Goal: Task Accomplishment & Management: Use online tool/utility

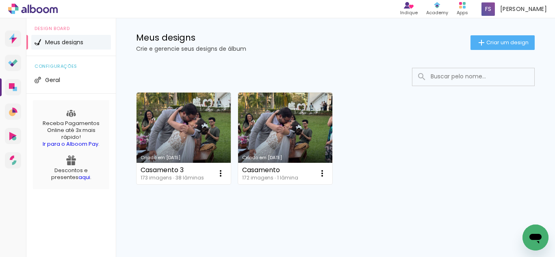
scroll to position [15, 0]
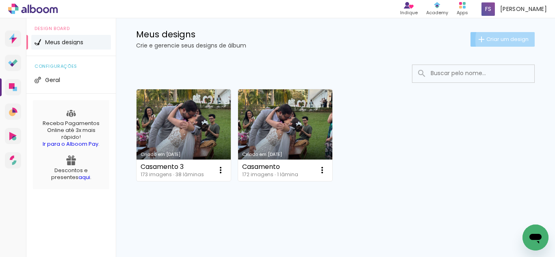
click at [500, 40] on span "Criar um design" at bounding box center [507, 39] width 42 height 5
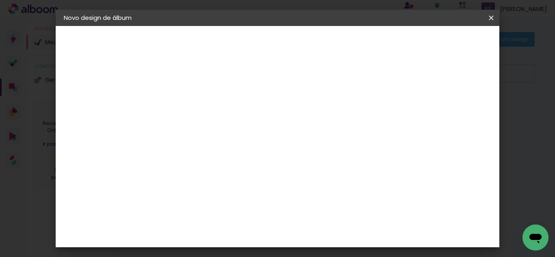
click at [197, 113] on input at bounding box center [197, 109] width 0 height 13
type input "Casamento Luana"
type paper-input "Casamento Luana"
click at [0, 0] on slot "Avançar" at bounding box center [0, 0] width 0 height 0
click at [0, 0] on slot "Tamanho Livre" at bounding box center [0, 0] width 0 height 0
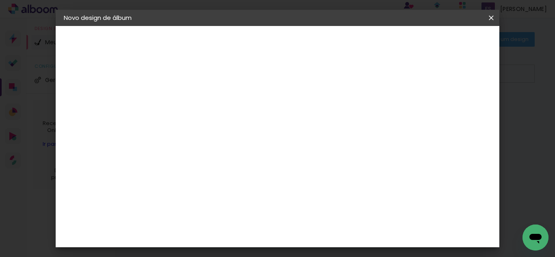
click at [0, 0] on slot "Avançar" at bounding box center [0, 0] width 0 height 0
drag, startPoint x: 259, startPoint y: 126, endPoint x: 317, endPoint y: 127, distance: 57.7
click at [317, 127] on div "30 cm" at bounding box center [268, 127] width 117 height 20
click at [353, 142] on div "30 cm cm cm mm A maioria das encadernadoras sugere 5mm de sangria." at bounding box center [310, 135] width 299 height 65
click at [400, 95] on div at bounding box center [396, 93] width 7 height 7
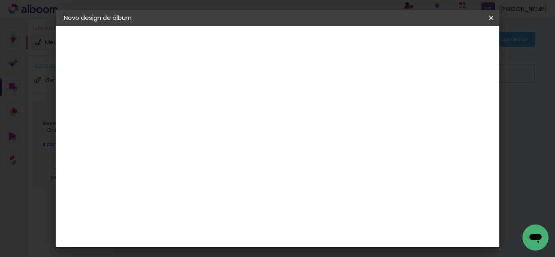
type paper-checkbox "on"
drag, startPoint x: 260, startPoint y: 89, endPoint x: 299, endPoint y: 89, distance: 39.0
click at [299, 89] on div "30 cm" at bounding box center [268, 91] width 117 height 20
click at [184, 175] on div "cm" at bounding box center [187, 173] width 10 height 12
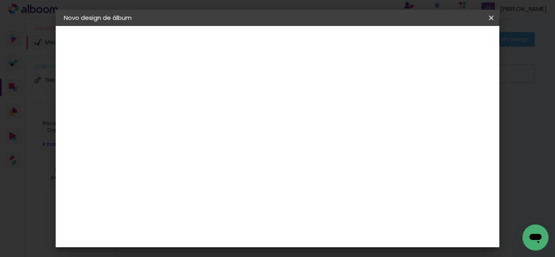
drag, startPoint x: 169, startPoint y: 210, endPoint x: 213, endPoint y: 212, distance: 43.1
click at [211, 132] on div "30 cm cm cm mm A maioria das encadernadoras sugere 5mm de sangria." at bounding box center [310, 99] width 299 height 65
type input "25"
type paper-input "25"
click at [257, 126] on span "30" at bounding box center [263, 127] width 13 height 12
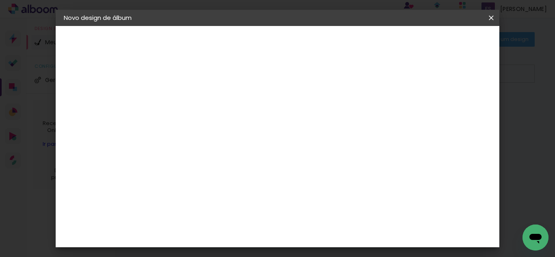
drag, startPoint x: 260, startPoint y: 126, endPoint x: 310, endPoint y: 126, distance: 50.0
click at [310, 126] on div "30 cm" at bounding box center [268, 127] width 117 height 20
drag, startPoint x: 319, startPoint y: 233, endPoint x: 373, endPoint y: 237, distance: 53.8
click at [373, 237] on div "cm" at bounding box center [327, 233] width 234 height 28
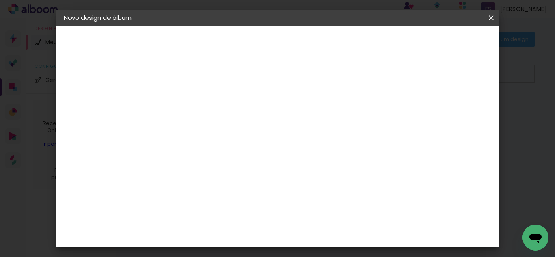
scroll to position [213, 0]
type input "25"
type paper-input "25"
drag, startPoint x: 336, startPoint y: 235, endPoint x: 294, endPoint y: 232, distance: 42.7
click at [297, 232] on div "cm" at bounding box center [327, 233] width 124 height 28
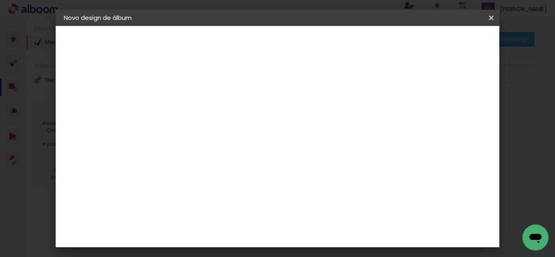
drag, startPoint x: 319, startPoint y: 231, endPoint x: 400, endPoint y: 236, distance: 80.6
click at [350, 26] on div "mm Mostrar sangria 12.5 cm cm cm mm A maioria das encadernadoras sugere 5mm de …" at bounding box center [255, 26] width 189 height 0
type input "20"
type paper-input "20"
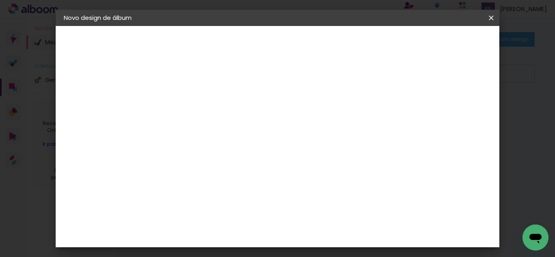
click at [305, 42] on span "Iniciar design" at bounding box center [295, 45] width 19 height 11
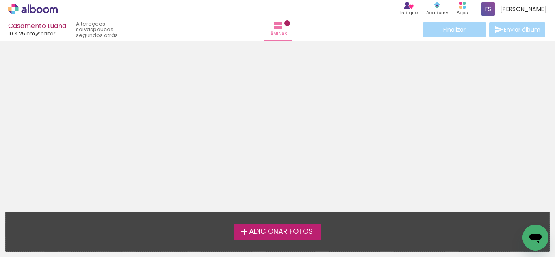
click at [275, 232] on span "Adicionar Fotos" at bounding box center [281, 231] width 64 height 7
click at [0, 0] on input "file" at bounding box center [0, 0] width 0 height 0
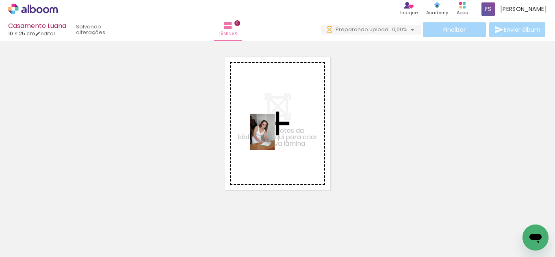
drag, startPoint x: 80, startPoint y: 232, endPoint x: 275, endPoint y: 138, distance: 215.5
click at [275, 138] on quentale-workspace at bounding box center [277, 128] width 555 height 257
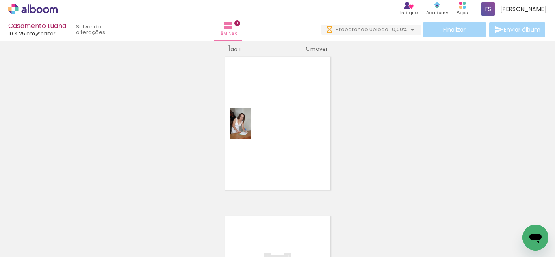
scroll to position [11, 0]
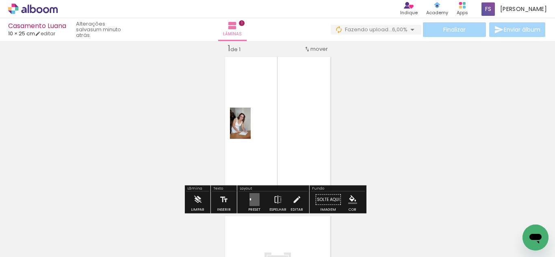
click at [130, 227] on div at bounding box center [126, 230] width 27 height 40
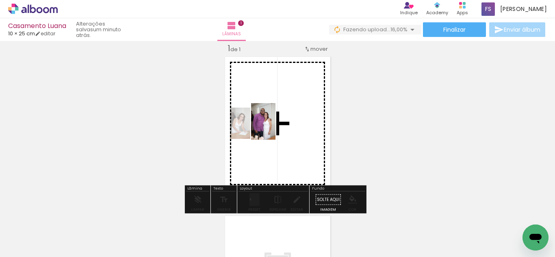
drag, startPoint x: 140, startPoint y: 228, endPoint x: 275, endPoint y: 128, distance: 168.6
click at [275, 128] on quentale-workspace at bounding box center [277, 128] width 555 height 257
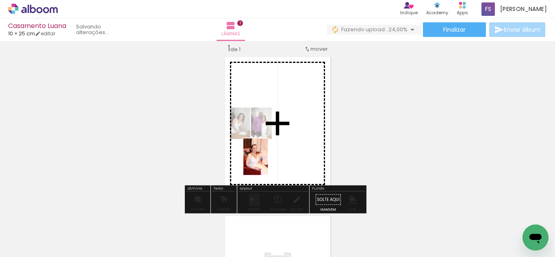
drag, startPoint x: 175, startPoint y: 233, endPoint x: 267, endPoint y: 164, distance: 114.9
click at [267, 163] on quentale-workspace at bounding box center [277, 128] width 555 height 257
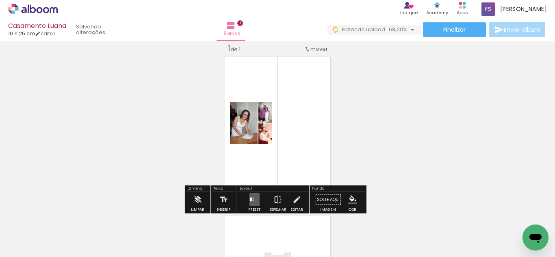
click at [245, 126] on quentale-photo at bounding box center [244, 123] width 28 height 42
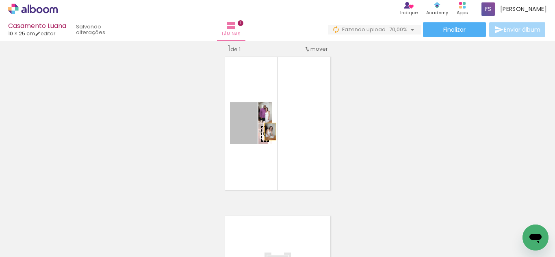
drag, startPoint x: 245, startPoint y: 126, endPoint x: 267, endPoint y: 132, distance: 22.2
click at [0, 0] on slot at bounding box center [0, 0] width 0 height 0
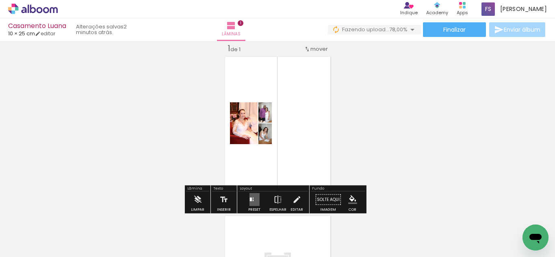
click at [93, 232] on div at bounding box center [81, 230] width 24 height 37
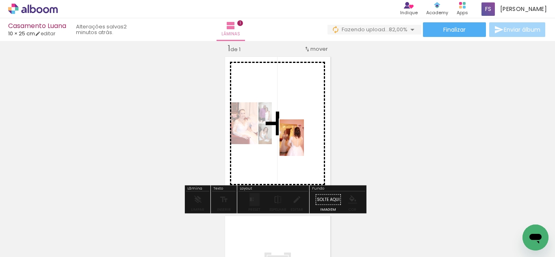
drag, startPoint x: 239, startPoint y: 217, endPoint x: 304, endPoint y: 144, distance: 98.2
click at [304, 144] on quentale-workspace at bounding box center [277, 128] width 555 height 257
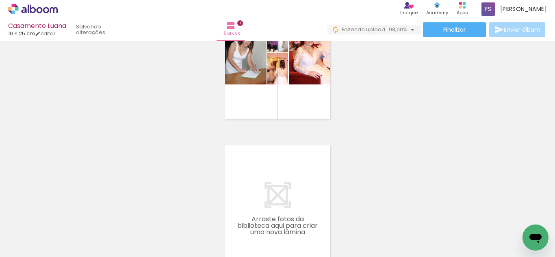
scroll to position [122, 0]
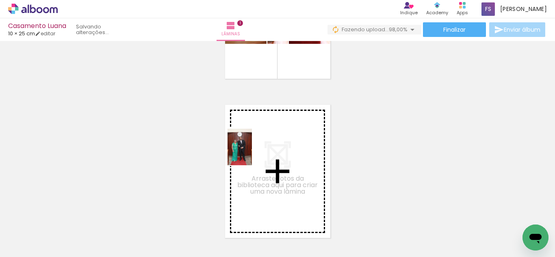
drag, startPoint x: 269, startPoint y: 227, endPoint x: 252, endPoint y: 153, distance: 75.4
click at [252, 153] on quentale-workspace at bounding box center [277, 128] width 555 height 257
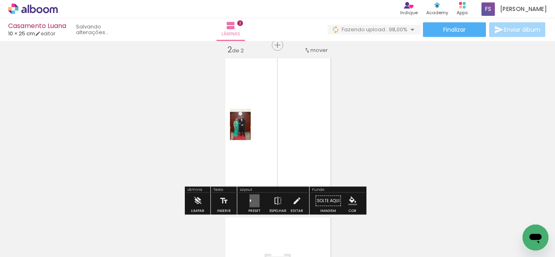
scroll to position [170, 0]
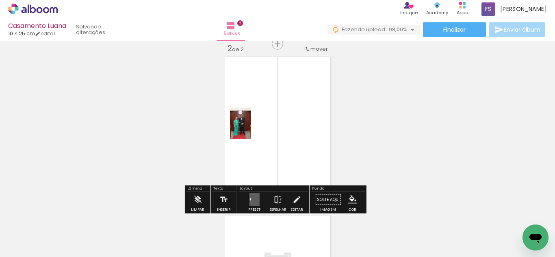
click at [93, 229] on div at bounding box center [81, 230] width 24 height 37
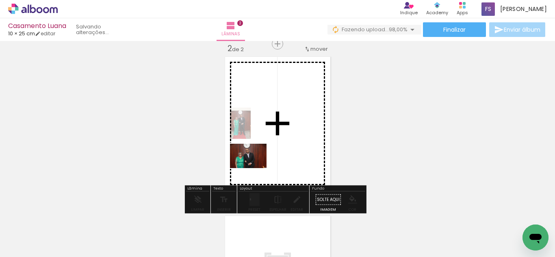
drag, startPoint x: 308, startPoint y: 228, endPoint x: 254, endPoint y: 168, distance: 80.9
click at [254, 168] on quentale-workspace at bounding box center [277, 128] width 555 height 257
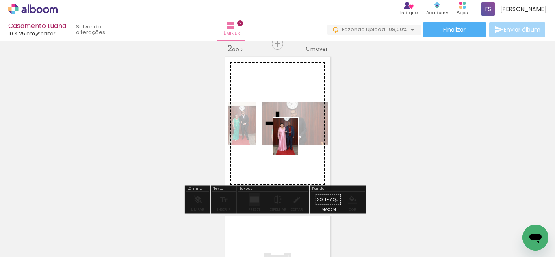
drag, startPoint x: 357, startPoint y: 223, endPoint x: 293, endPoint y: 146, distance: 100.1
click at [297, 143] on quentale-workspace at bounding box center [277, 128] width 555 height 257
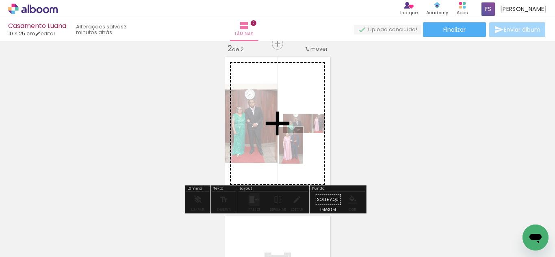
drag, startPoint x: 367, startPoint y: 234, endPoint x: 303, endPoint y: 152, distance: 104.5
click at [303, 152] on quentale-workspace at bounding box center [277, 128] width 555 height 257
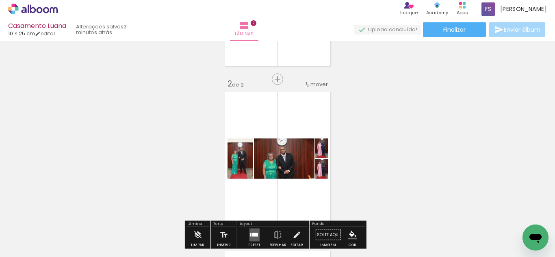
scroll to position [129, 0]
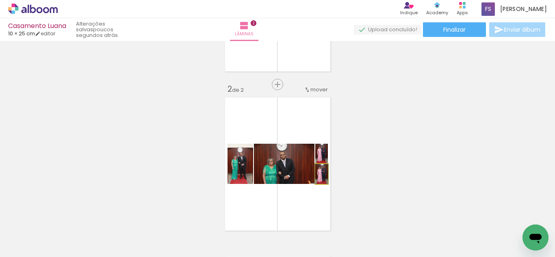
click at [320, 174] on div at bounding box center [326, 172] width 13 height 13
drag, startPoint x: 319, startPoint y: 174, endPoint x: 327, endPoint y: 193, distance: 21.0
type paper-slider "100"
click at [371, 222] on quentale-workspace at bounding box center [277, 128] width 555 height 257
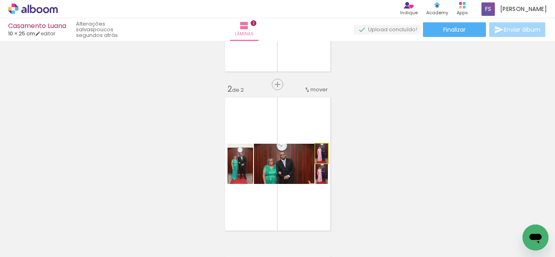
drag, startPoint x: 317, startPoint y: 153, endPoint x: 325, endPoint y: 171, distance: 20.0
type paper-slider "100"
click at [337, 189] on div "Inserir lâmina 1 de 2 Inserir lâmina 2 de 2" at bounding box center [277, 154] width 555 height 478
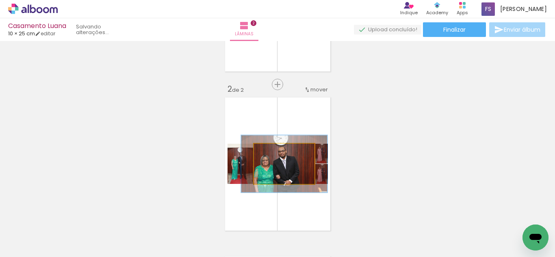
click at [284, 156] on div at bounding box center [289, 152] width 32 height 13
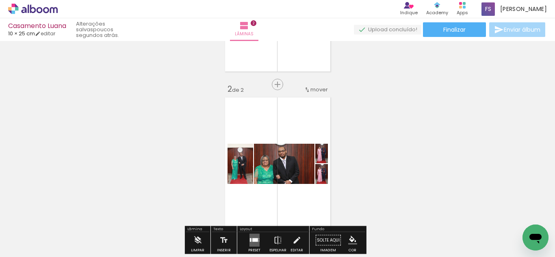
click at [0, 0] on slot "P&B" at bounding box center [0, 0] width 0 height 0
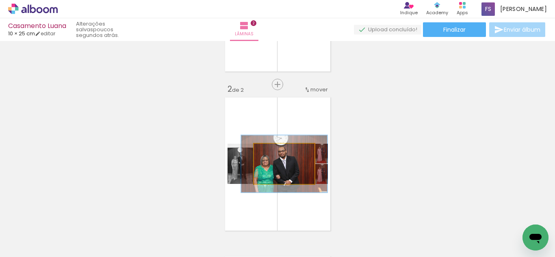
click at [292, 164] on quentale-photo at bounding box center [284, 164] width 61 height 40
click at [281, 152] on div at bounding box center [286, 152] width 13 height 13
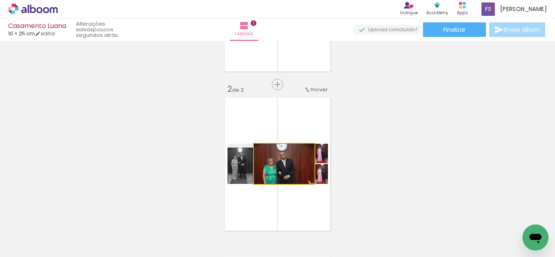
drag, startPoint x: 282, startPoint y: 152, endPoint x: 259, endPoint y: 153, distance: 22.8
type paper-slider "100"
click at [259, 153] on div at bounding box center [283, 152] width 55 height 12
click at [320, 153] on div at bounding box center [326, 152] width 13 height 13
drag, startPoint x: 319, startPoint y: 153, endPoint x: 348, endPoint y: 229, distance: 80.9
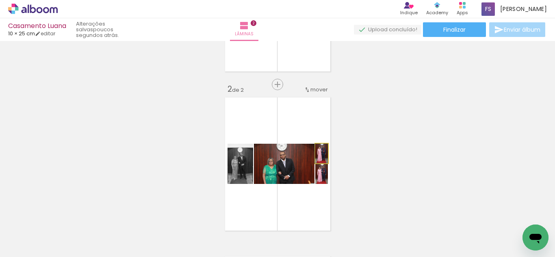
click at [348, 229] on quentale-workspace at bounding box center [277, 128] width 555 height 257
click at [318, 155] on div at bounding box center [321, 152] width 7 height 12
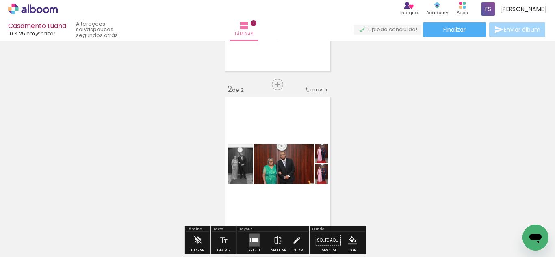
click at [250, 155] on div at bounding box center [240, 152] width 20 height 12
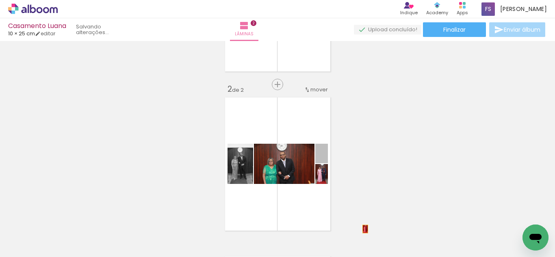
drag, startPoint x: 316, startPoint y: 155, endPoint x: 362, endPoint y: 229, distance: 87.6
click at [362, 229] on quentale-workspace at bounding box center [277, 128] width 555 height 257
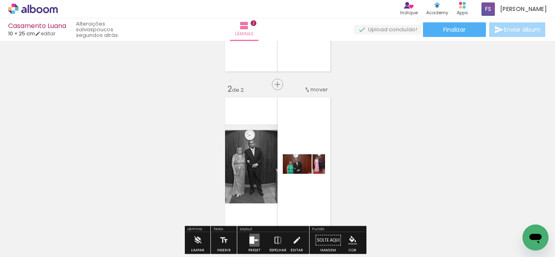
click at [0, 0] on slot "P&B" at bounding box center [0, 0] width 0 height 0
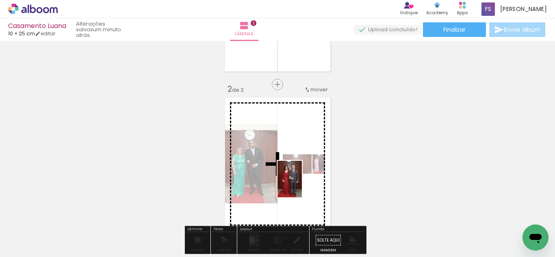
drag, startPoint x: 407, startPoint y: 228, endPoint x: 302, endPoint y: 185, distance: 113.6
click at [302, 185] on quentale-workspace at bounding box center [277, 128] width 555 height 257
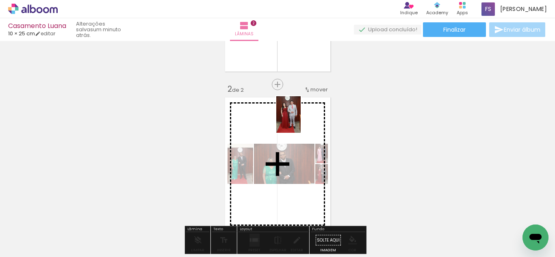
drag, startPoint x: 458, startPoint y: 228, endPoint x: 300, endPoint y: 120, distance: 190.9
click at [300, 120] on quentale-workspace at bounding box center [277, 128] width 555 height 257
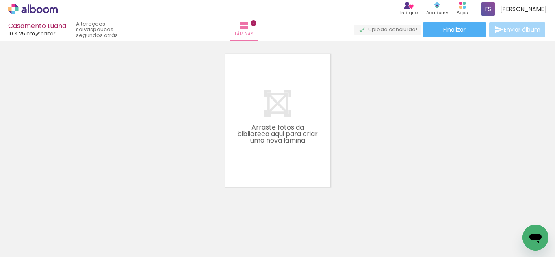
scroll to position [0, 92]
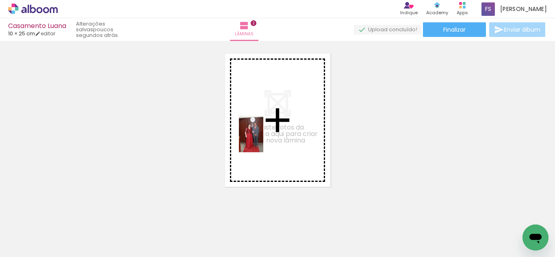
drag, startPoint x: 400, startPoint y: 237, endPoint x: 273, endPoint y: 140, distance: 160.0
click at [273, 140] on quentale-workspace at bounding box center [277, 128] width 555 height 257
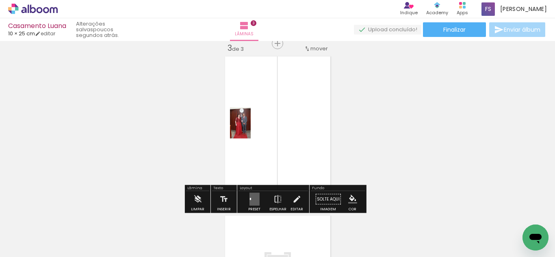
scroll to position [329, 0]
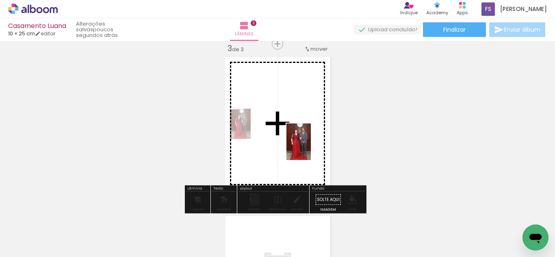
drag, startPoint x: 458, startPoint y: 232, endPoint x: 311, endPoint y: 148, distance: 169.1
click at [311, 148] on quentale-workspace at bounding box center [277, 128] width 555 height 257
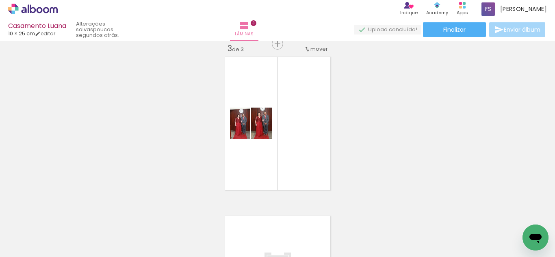
scroll to position [0, 149]
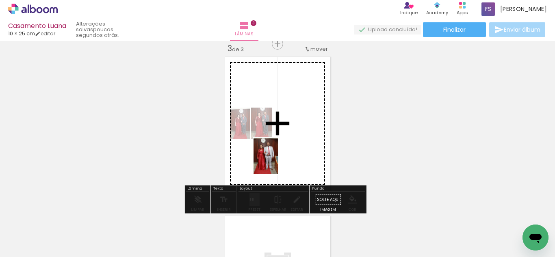
drag, startPoint x: 436, startPoint y: 238, endPoint x: 278, endPoint y: 162, distance: 175.7
click at [278, 162] on quentale-workspace at bounding box center [277, 128] width 555 height 257
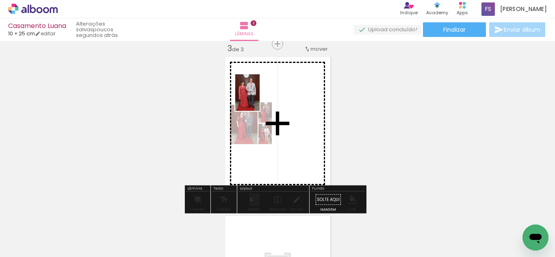
drag, startPoint x: 480, startPoint y: 231, endPoint x: 260, endPoint y: 99, distance: 256.8
click at [260, 99] on quentale-workspace at bounding box center [277, 128] width 555 height 257
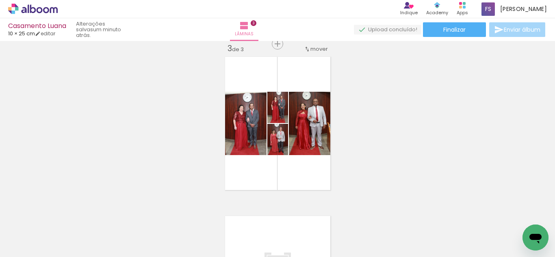
scroll to position [0, 298]
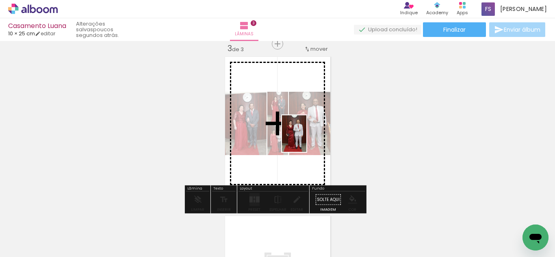
drag, startPoint x: 388, startPoint y: 237, endPoint x: 306, endPoint y: 140, distance: 127.2
click at [306, 140] on quentale-workspace at bounding box center [277, 128] width 555 height 257
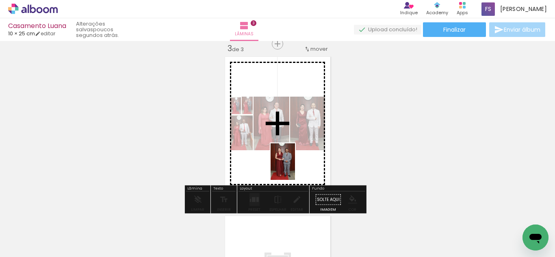
drag, startPoint x: 420, startPoint y: 228, endPoint x: 295, endPoint y: 168, distance: 138.7
click at [295, 168] on quentale-workspace at bounding box center [277, 128] width 555 height 257
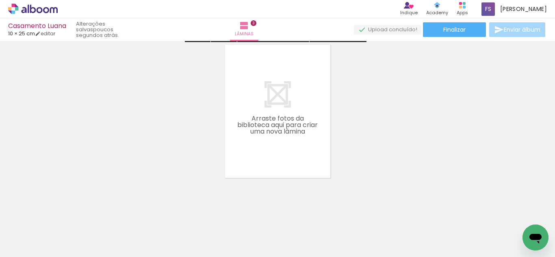
scroll to position [503, 0]
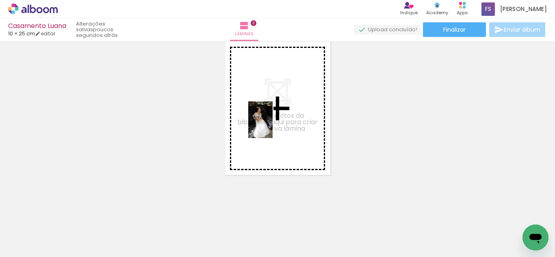
drag, startPoint x: 468, startPoint y: 236, endPoint x: 273, endPoint y: 126, distance: 224.7
click at [273, 126] on quentale-workspace at bounding box center [277, 128] width 555 height 257
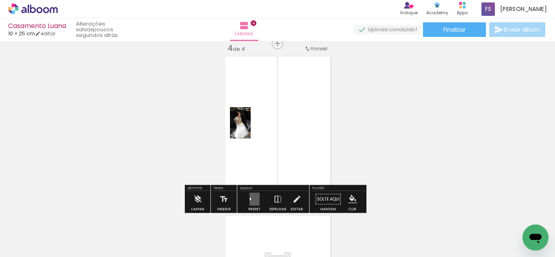
scroll to position [488, 0]
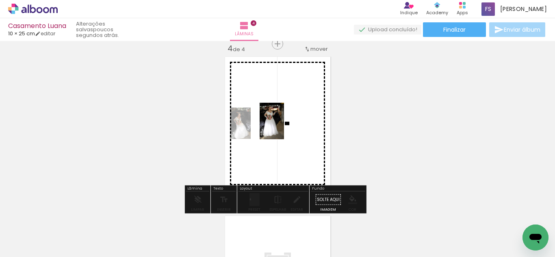
drag, startPoint x: 516, startPoint y: 233, endPoint x: 284, endPoint y: 127, distance: 255.5
click at [284, 127] on quentale-workspace at bounding box center [277, 128] width 555 height 257
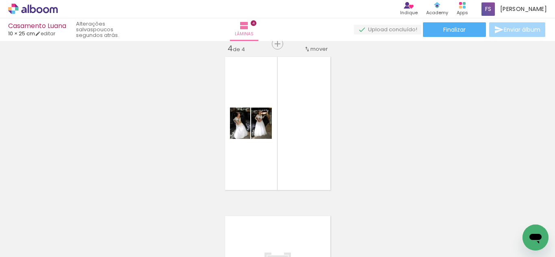
scroll to position [0, 445]
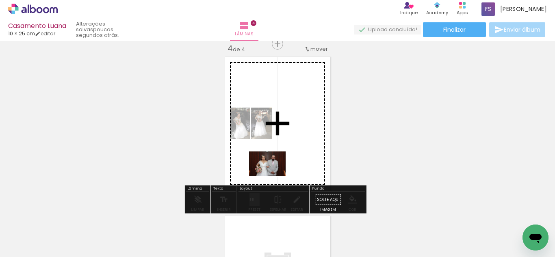
drag, startPoint x: 418, startPoint y: 236, endPoint x: 276, endPoint y: 175, distance: 154.7
click at [276, 175] on quentale-workspace at bounding box center [277, 128] width 555 height 257
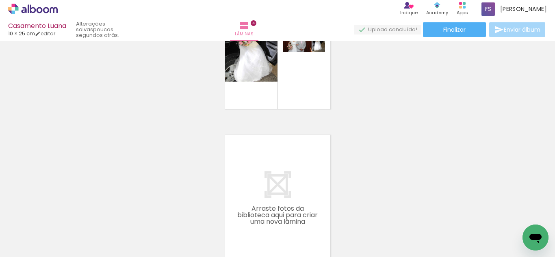
scroll to position [610, 0]
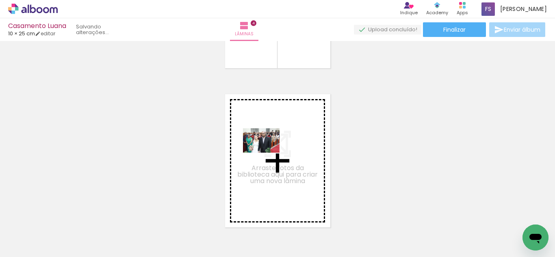
drag, startPoint x: 464, startPoint y: 233, endPoint x: 267, endPoint y: 153, distance: 212.7
click at [267, 153] on quentale-workspace at bounding box center [277, 128] width 555 height 257
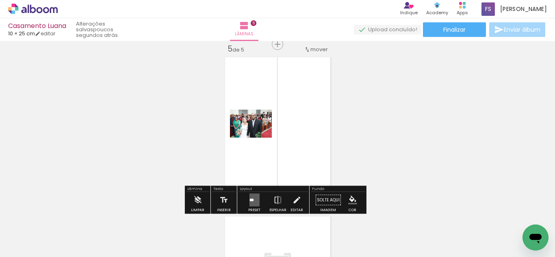
scroll to position [648, 0]
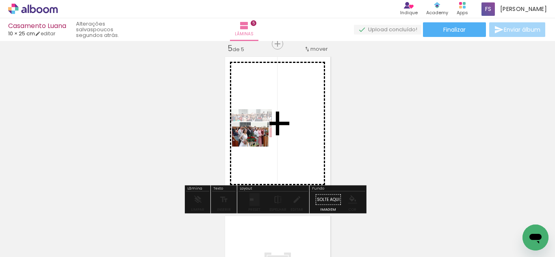
drag, startPoint x: 505, startPoint y: 234, endPoint x: 256, endPoint y: 147, distance: 263.6
click at [256, 147] on quentale-workspace at bounding box center [277, 128] width 555 height 257
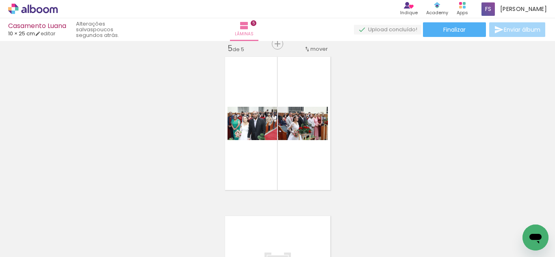
scroll to position [0, 556]
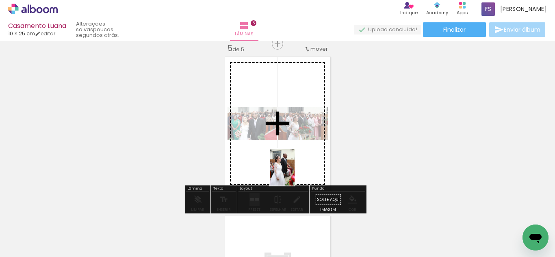
drag, startPoint x: 438, startPoint y: 230, endPoint x: 294, endPoint y: 170, distance: 156.1
click at [294, 170] on quentale-workspace at bounding box center [277, 128] width 555 height 257
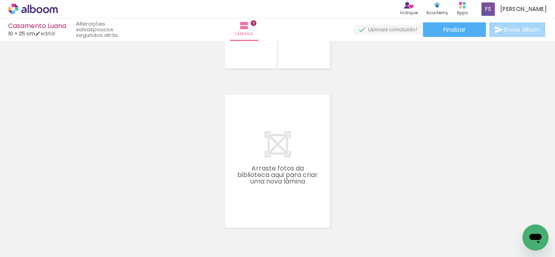
scroll to position [770, 0]
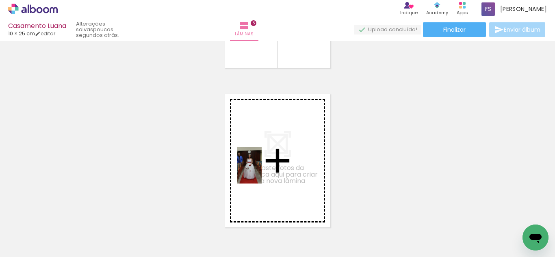
drag, startPoint x: 483, startPoint y: 231, endPoint x: 262, endPoint y: 171, distance: 228.9
click at [262, 171] on quentale-workspace at bounding box center [277, 128] width 555 height 257
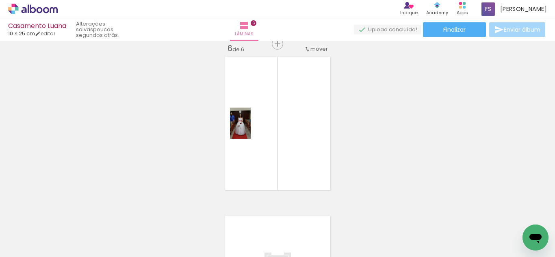
scroll to position [0, 653]
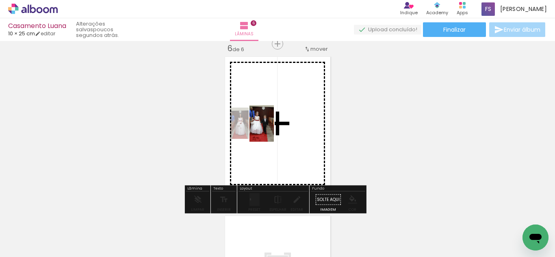
drag, startPoint x: 439, startPoint y: 228, endPoint x: 271, endPoint y: 128, distance: 195.7
click at [271, 128] on quentale-workspace at bounding box center [277, 128] width 555 height 257
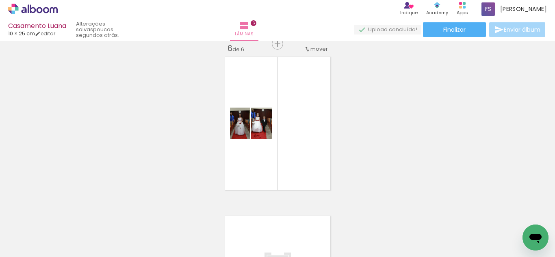
scroll to position [0, 712]
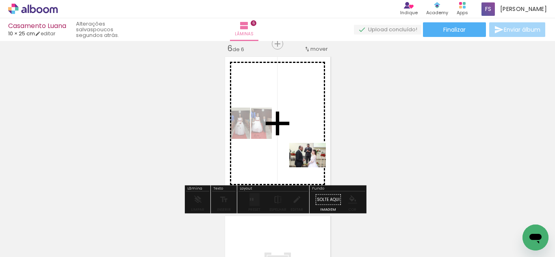
drag, startPoint x: 426, startPoint y: 235, endPoint x: 314, endPoint y: 167, distance: 130.9
click at [314, 167] on quentale-workspace at bounding box center [277, 128] width 555 height 257
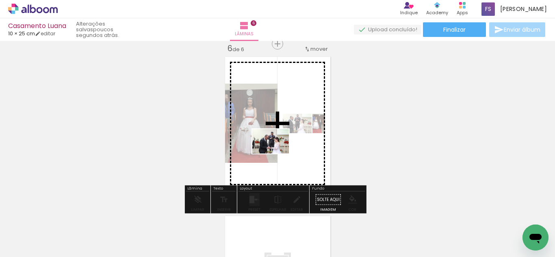
drag, startPoint x: 464, startPoint y: 237, endPoint x: 277, endPoint y: 154, distance: 204.6
click at [277, 154] on quentale-workspace at bounding box center [277, 128] width 555 height 257
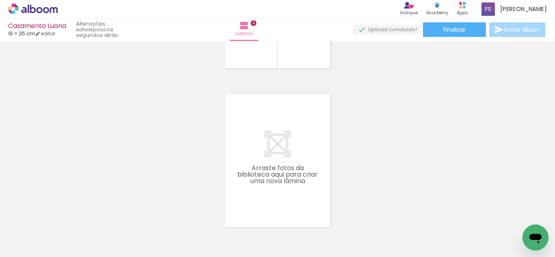
scroll to position [0, 785]
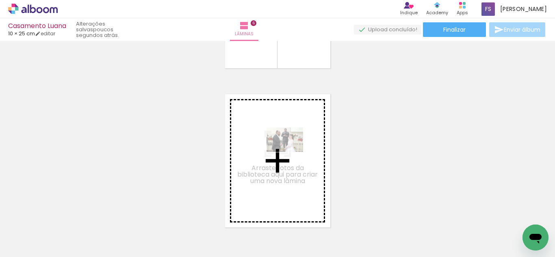
drag, startPoint x: 351, startPoint y: 236, endPoint x: 291, endPoint y: 152, distance: 103.7
click at [291, 152] on quentale-workspace at bounding box center [277, 128] width 555 height 257
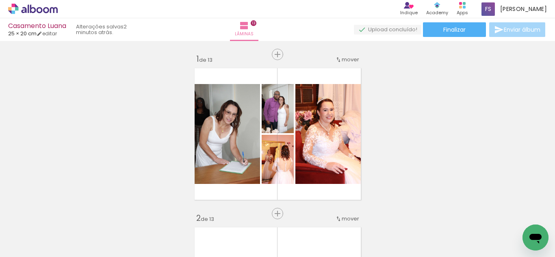
scroll to position [0, 1789]
click at [471, 8] on div "Produtos Alboom Apps" at bounding box center [462, 9] width 18 height 17
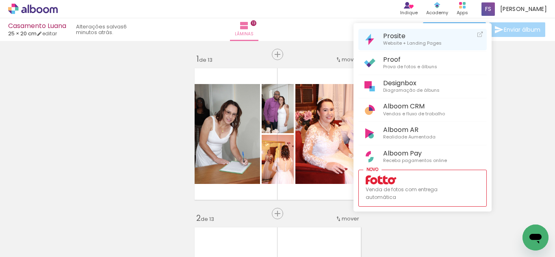
click at [410, 44] on span "Website + Landing Pages" at bounding box center [412, 43] width 59 height 7
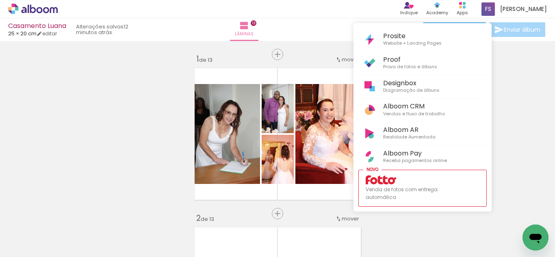
scroll to position [0, 1789]
click at [537, 93] on div at bounding box center [277, 128] width 555 height 257
